Goal: Task Accomplishment & Management: Use online tool/utility

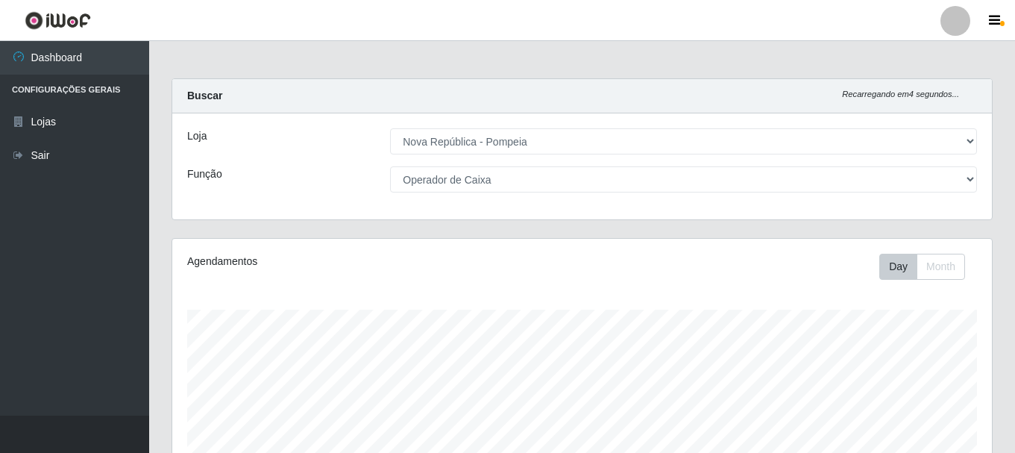
select select "64"
select select "22"
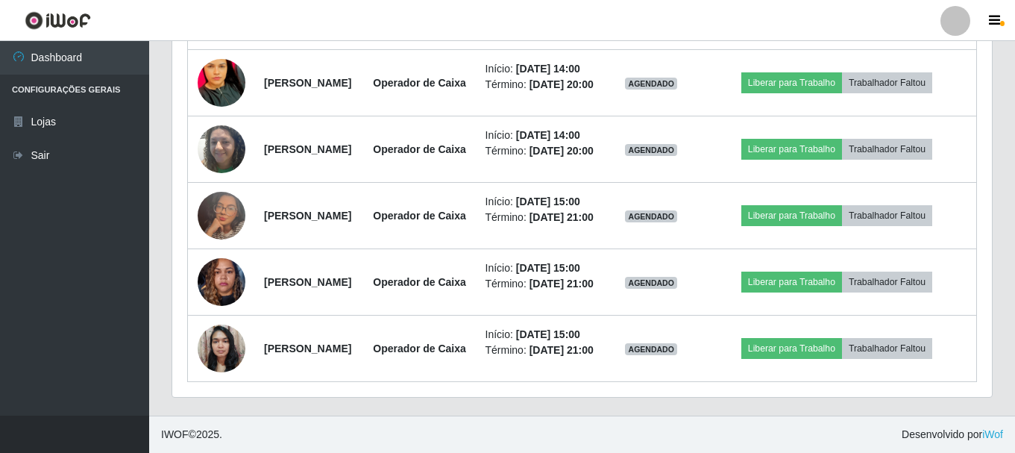
scroll to position [794, 0]
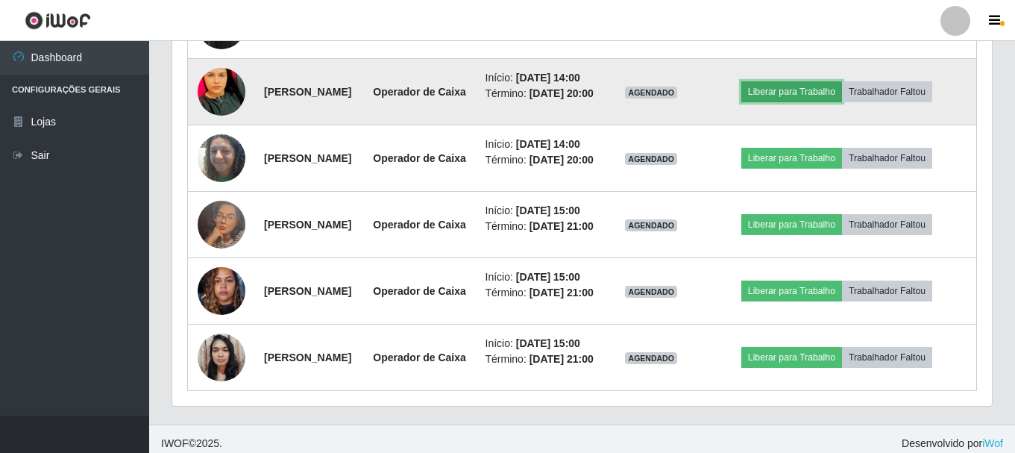
click at [808, 102] on button "Liberar para Trabalho" at bounding box center [791, 91] width 101 height 21
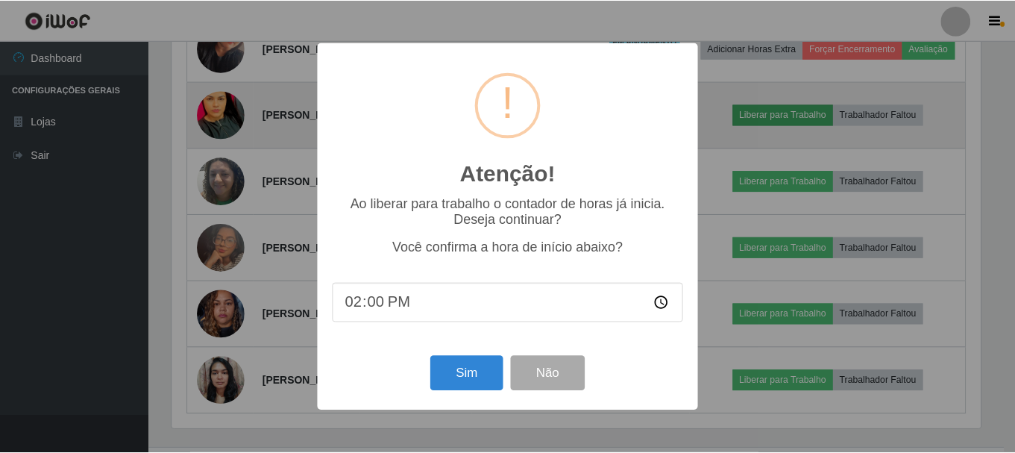
scroll to position [310, 812]
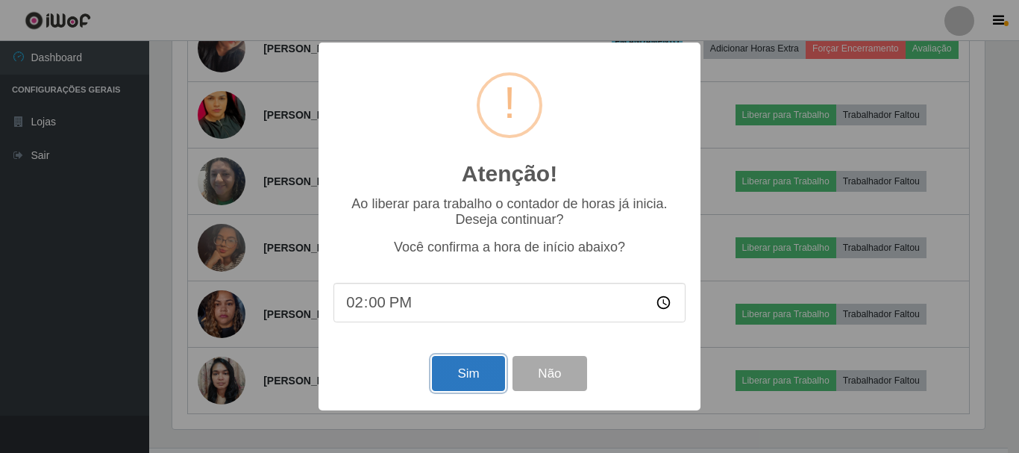
click at [474, 373] on button "Sim" at bounding box center [468, 373] width 72 height 35
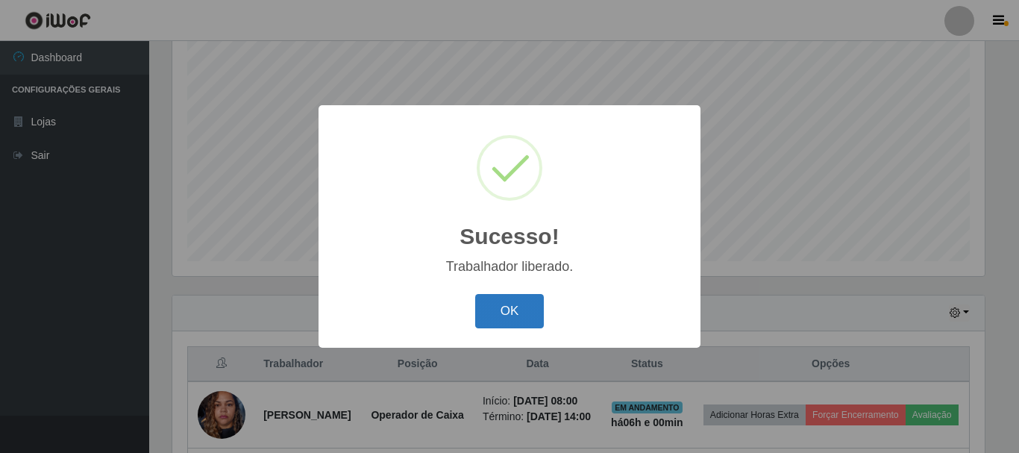
click at [530, 306] on button "OK" at bounding box center [509, 311] width 69 height 35
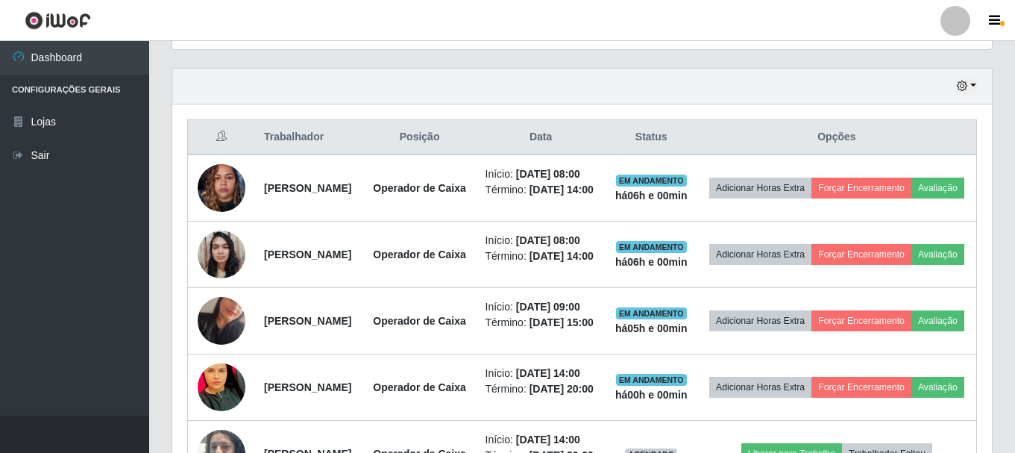
scroll to position [571, 0]
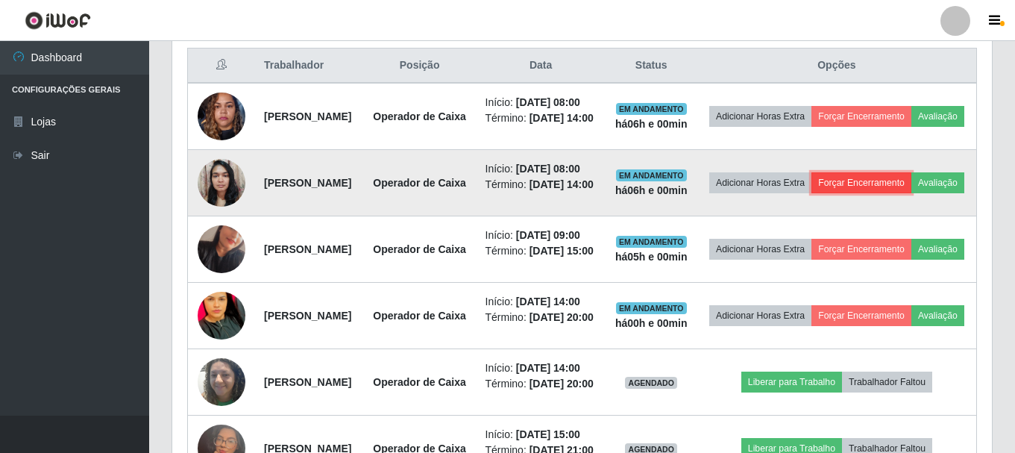
click at [911, 193] on button "Forçar Encerramento" at bounding box center [861, 182] width 100 height 21
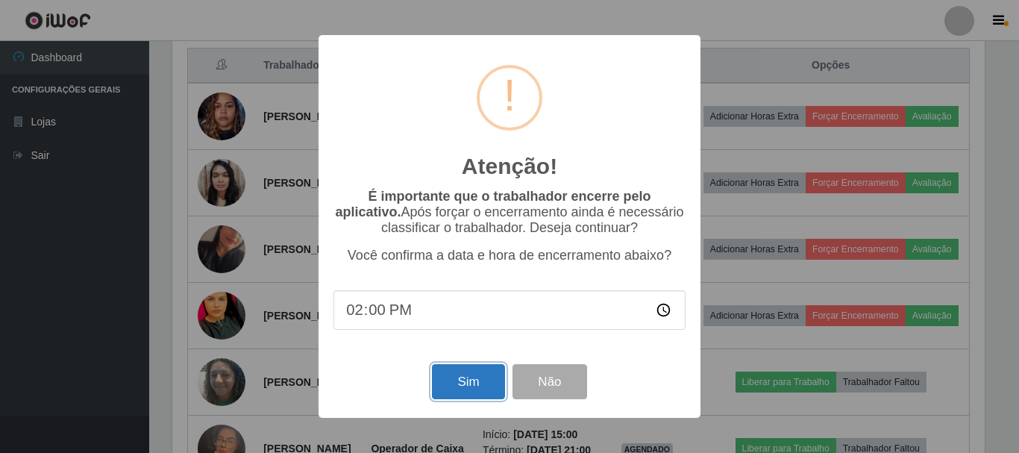
click at [456, 389] on button "Sim" at bounding box center [468, 381] width 72 height 35
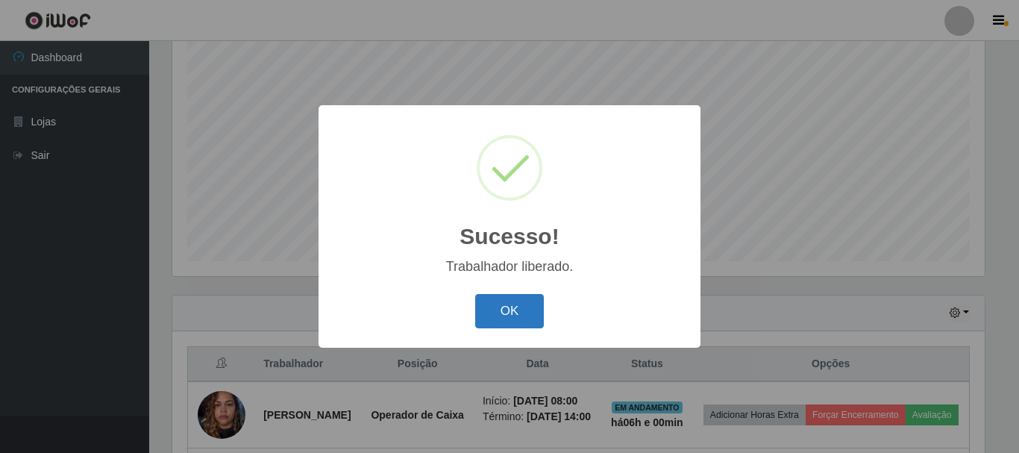
click at [506, 315] on button "OK" at bounding box center [509, 311] width 69 height 35
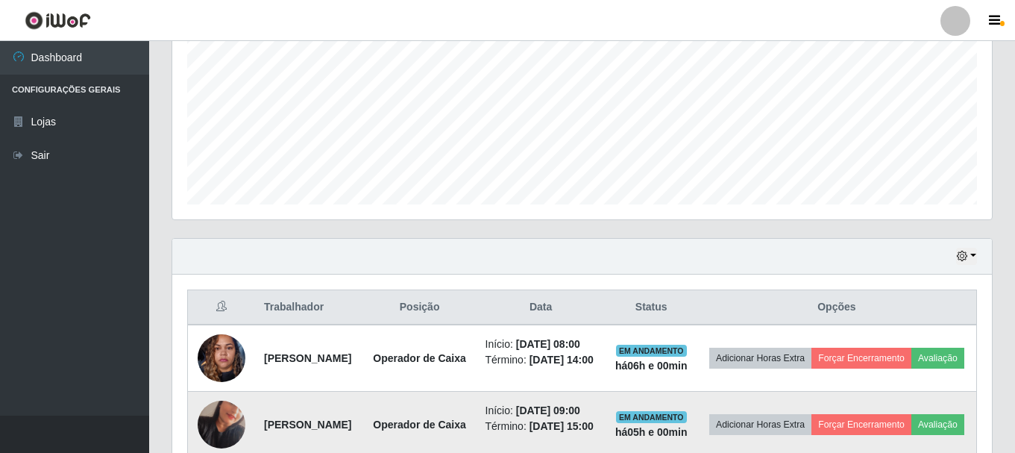
scroll to position [421, 0]
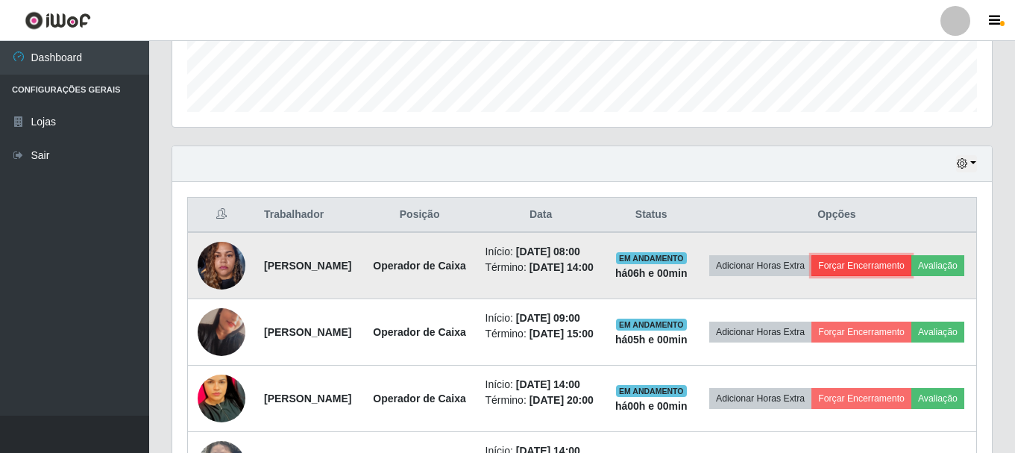
click at [905, 264] on button "Forçar Encerramento" at bounding box center [861, 265] width 100 height 21
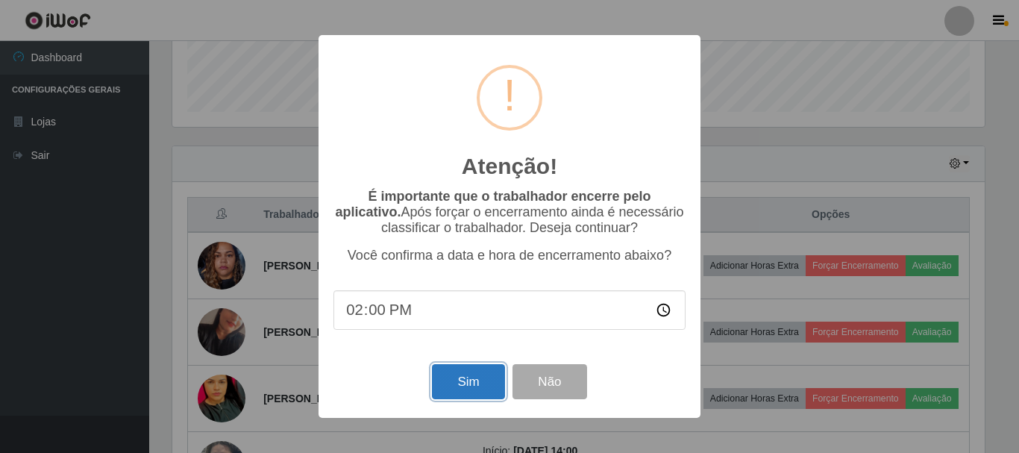
click at [479, 393] on button "Sim" at bounding box center [468, 381] width 72 height 35
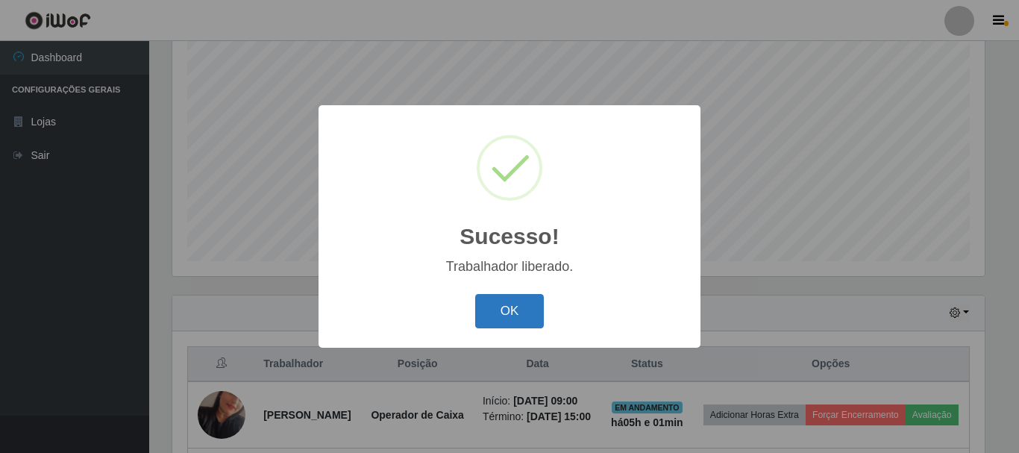
click at [489, 309] on button "OK" at bounding box center [509, 311] width 69 height 35
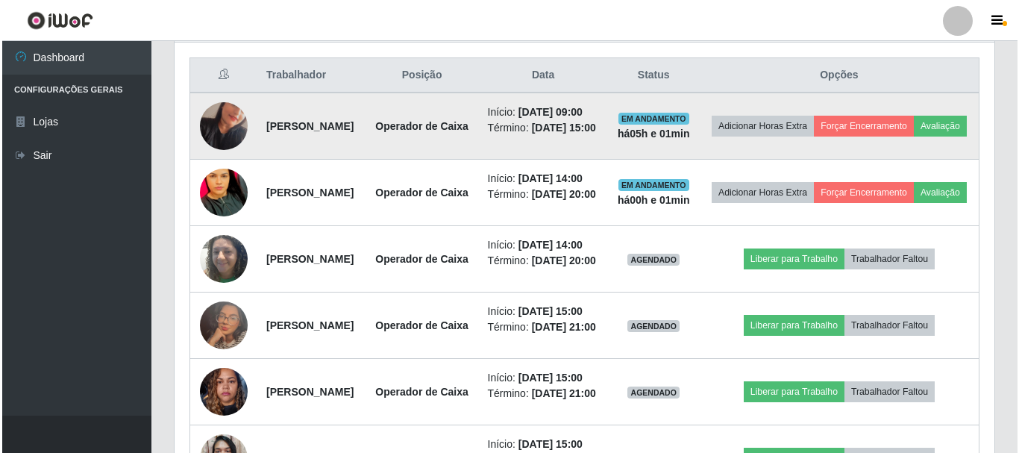
scroll to position [0, 0]
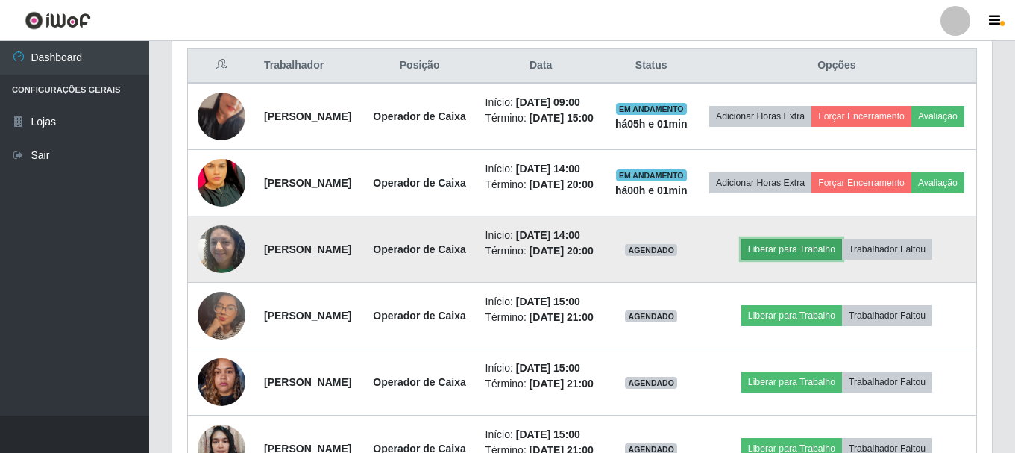
click at [785, 260] on button "Liberar para Trabalho" at bounding box center [791, 249] width 101 height 21
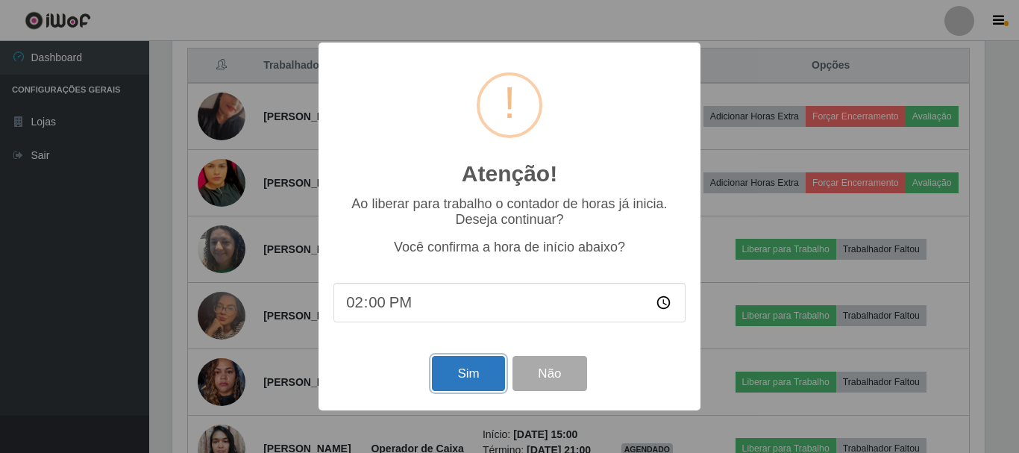
click at [468, 378] on button "Sim" at bounding box center [468, 373] width 72 height 35
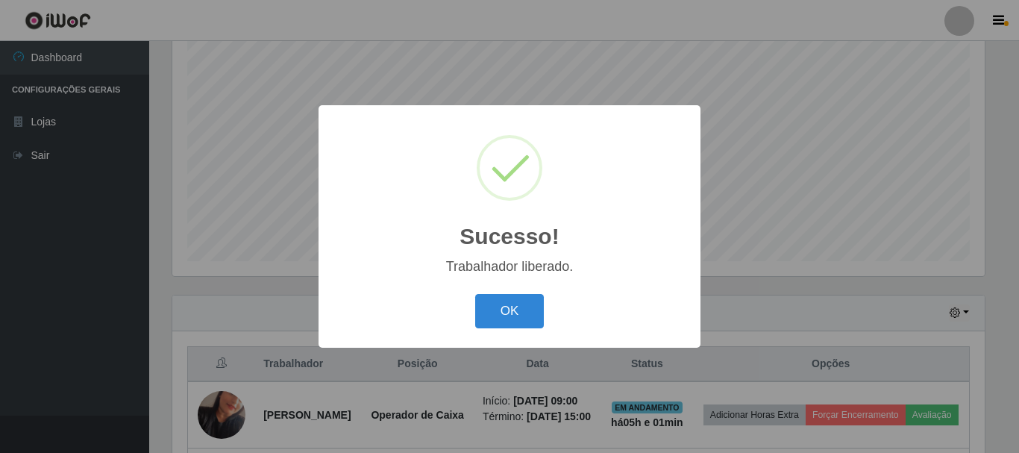
drag, startPoint x: 490, startPoint y: 316, endPoint x: 458, endPoint y: 345, distance: 43.3
click at [491, 316] on button "OK" at bounding box center [509, 311] width 69 height 35
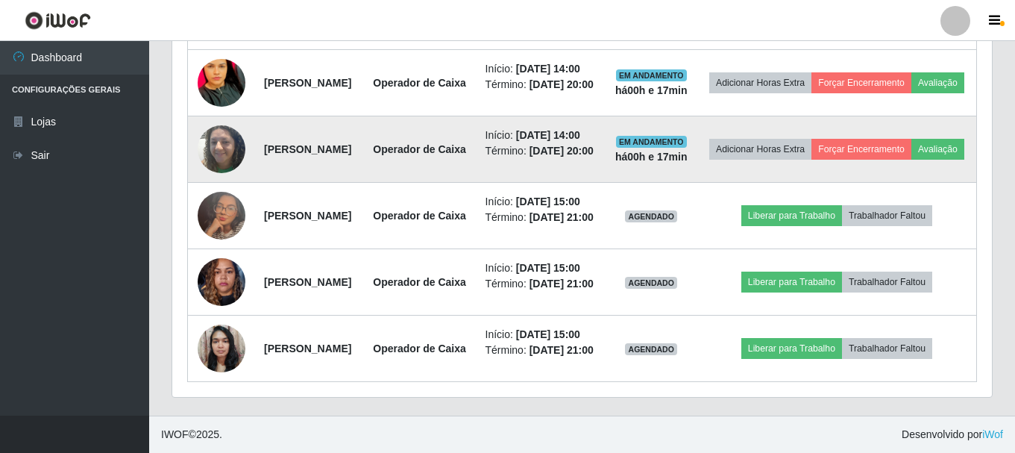
scroll to position [832, 0]
